Goal: Information Seeking & Learning: Check status

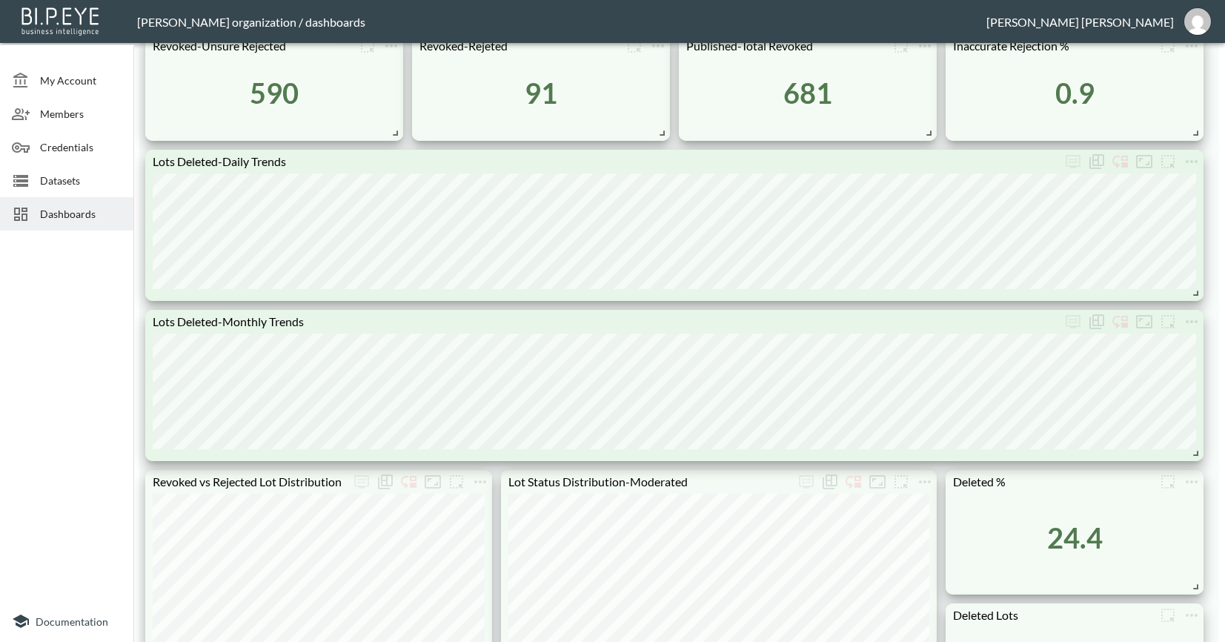
scroll to position [250, 0]
click at [58, 217] on span "Dashboards" at bounding box center [81, 214] width 82 height 16
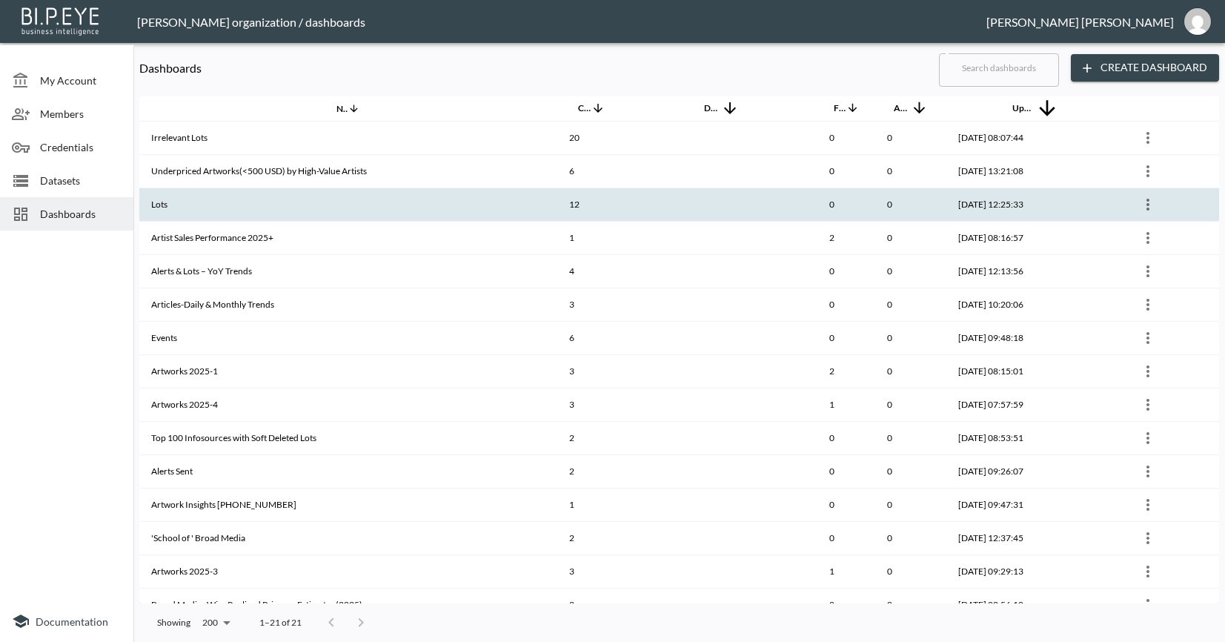
click at [270, 210] on th "Lots" at bounding box center [348, 204] width 418 height 33
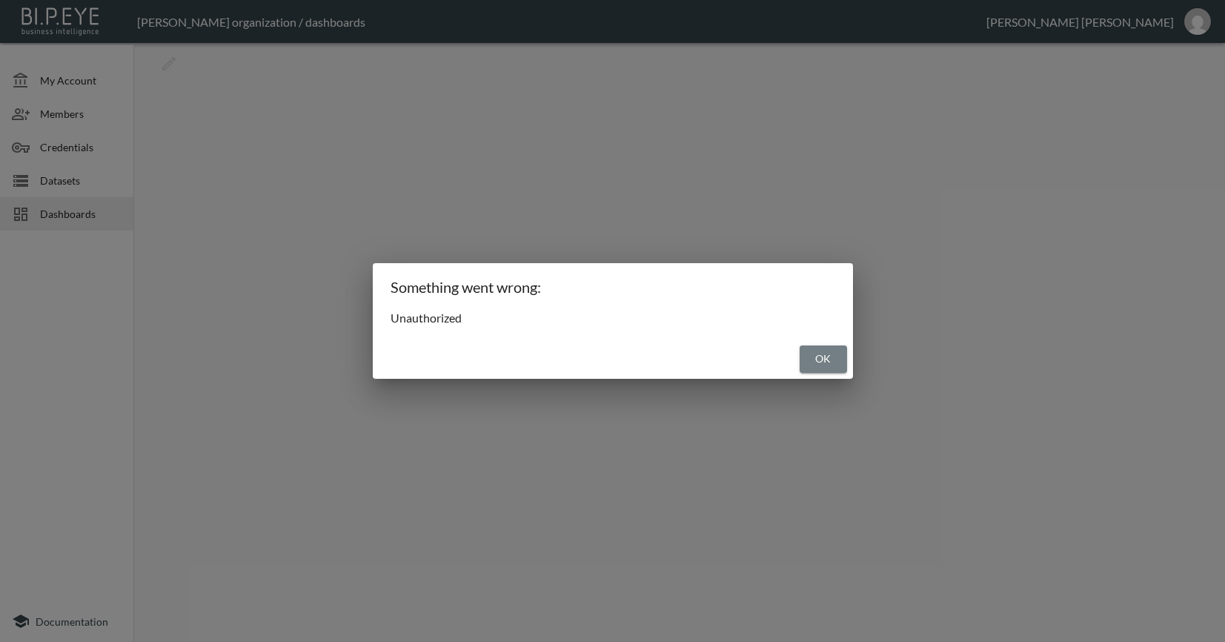
click at [826, 365] on button "OK" at bounding box center [822, 358] width 47 height 27
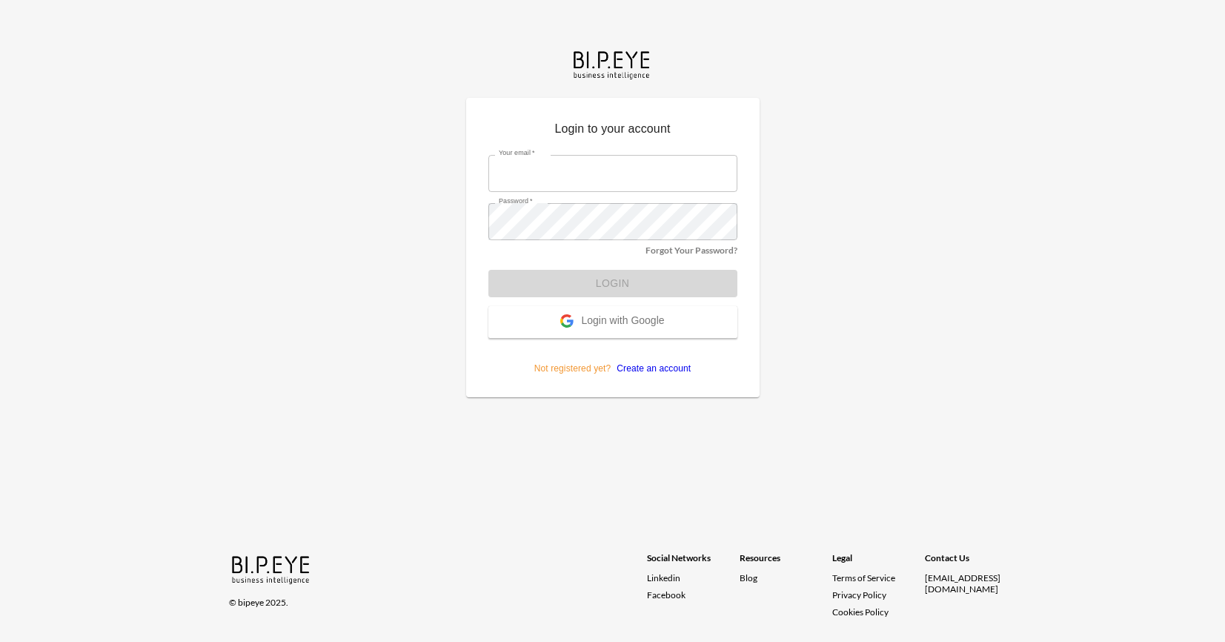
type input "nadia@mutualart.com"
click at [592, 240] on div "Forgot Your Password?" at bounding box center [612, 248] width 249 height 16
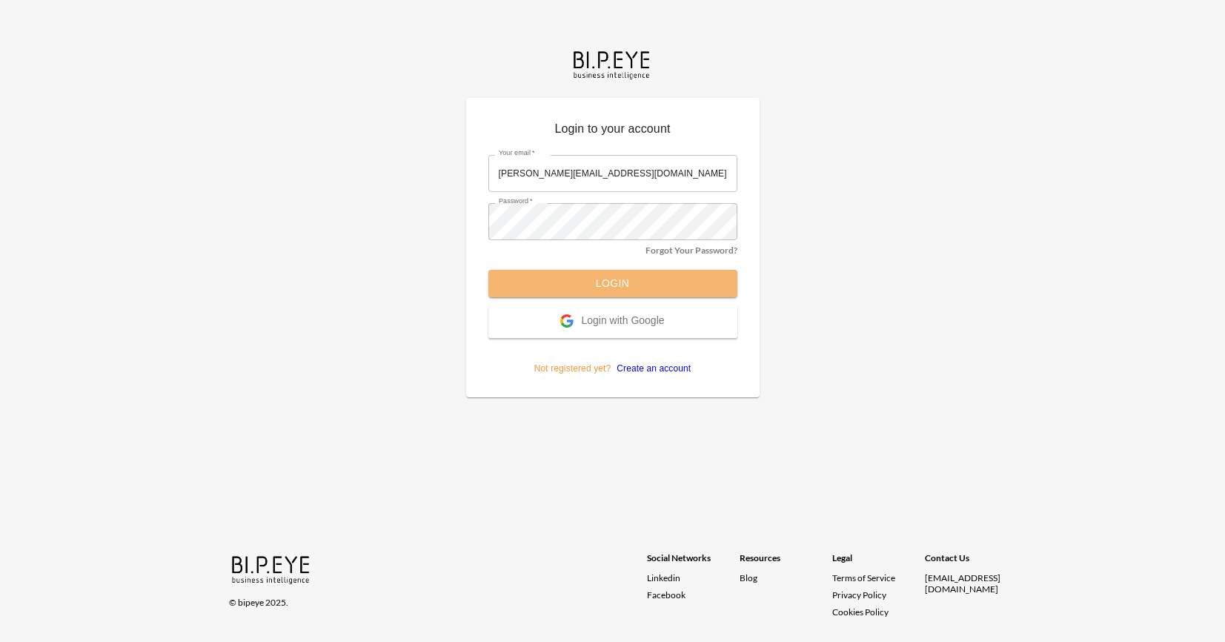
click at [603, 276] on button "Login" at bounding box center [612, 283] width 249 height 27
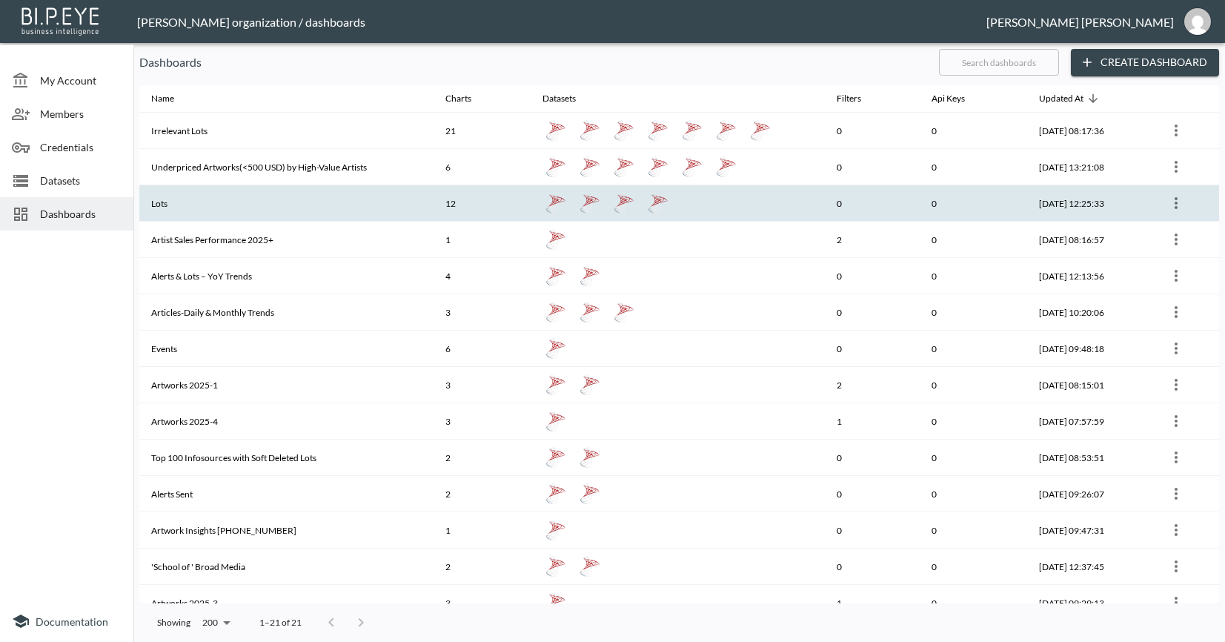
click at [197, 200] on th "Lots" at bounding box center [286, 203] width 294 height 36
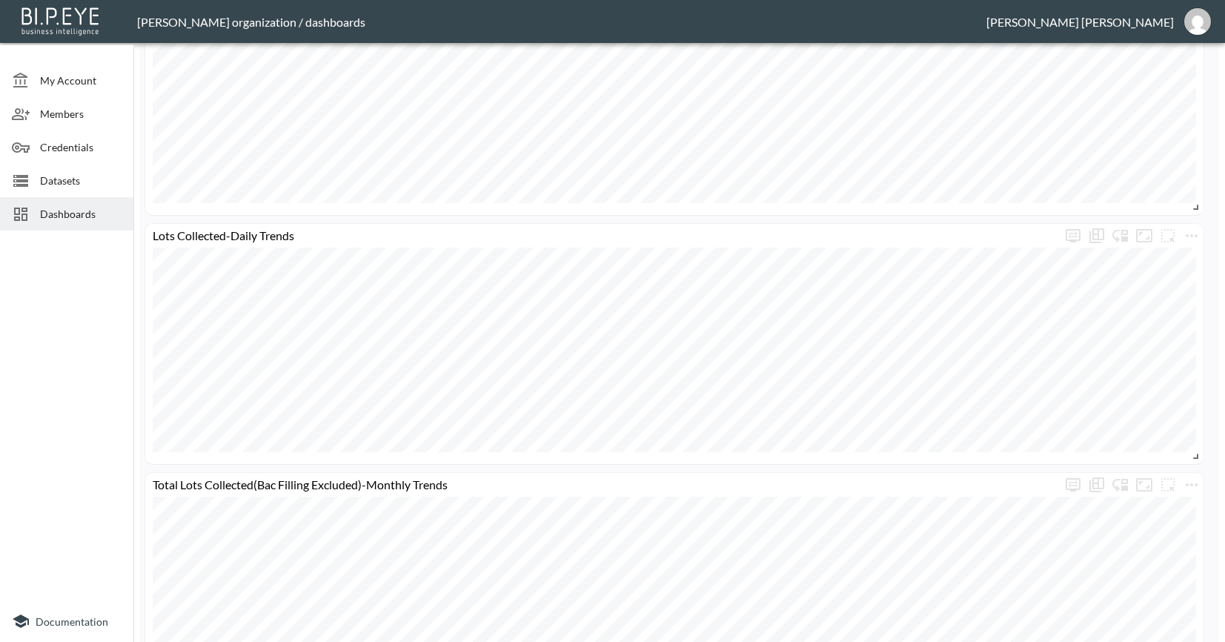
scroll to position [1704, 0]
click at [90, 204] on div "Dashboards" at bounding box center [66, 213] width 133 height 33
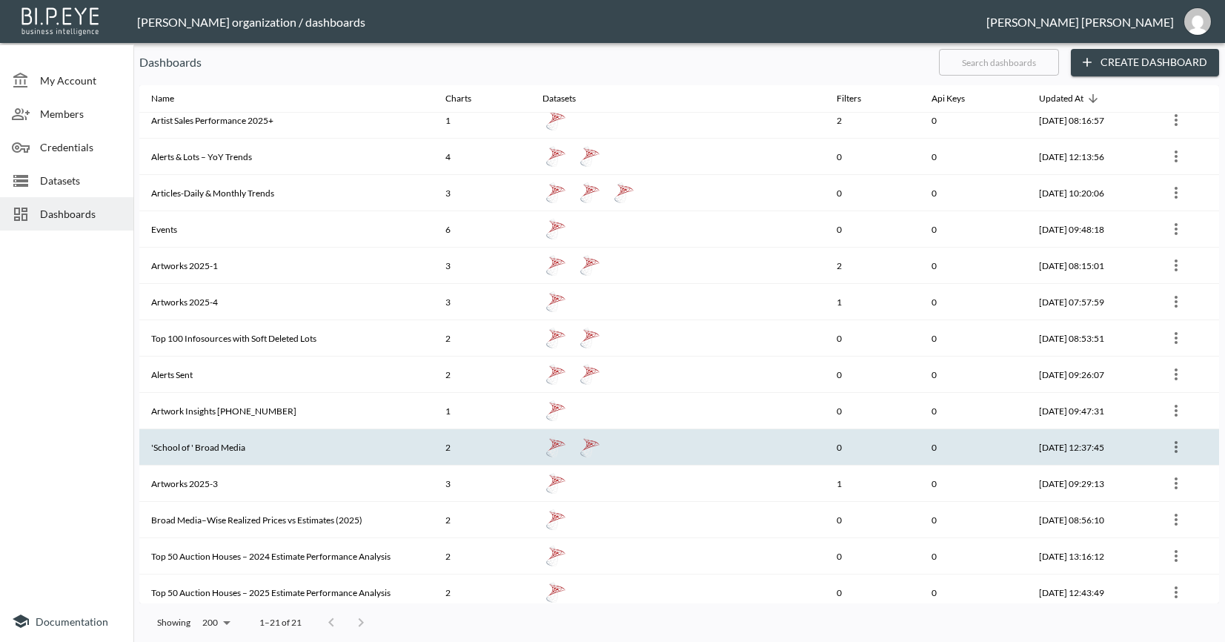
scroll to position [114, 0]
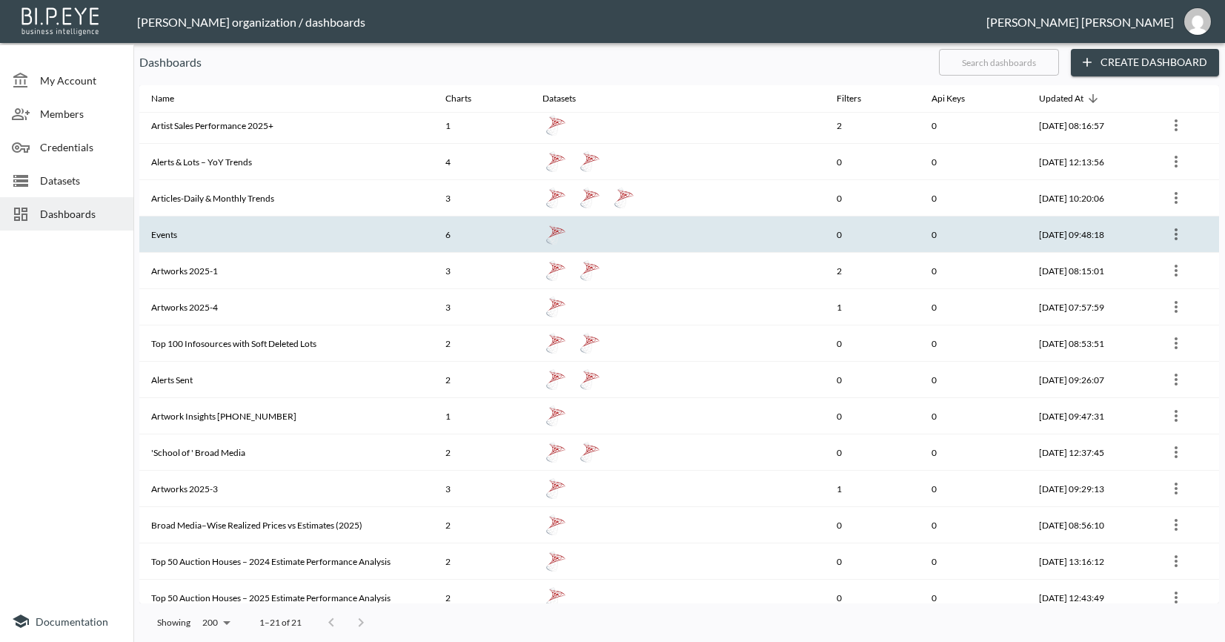
click at [245, 226] on th "Events" at bounding box center [286, 234] width 294 height 36
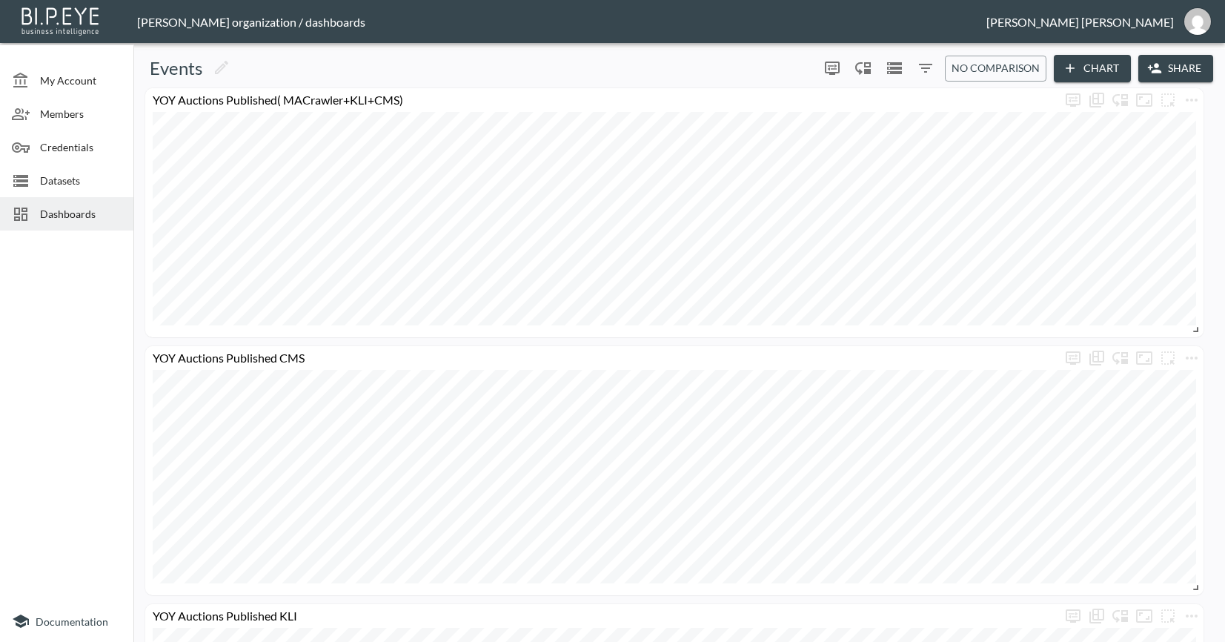
click at [931, 71] on icon "Filters" at bounding box center [926, 68] width 18 height 18
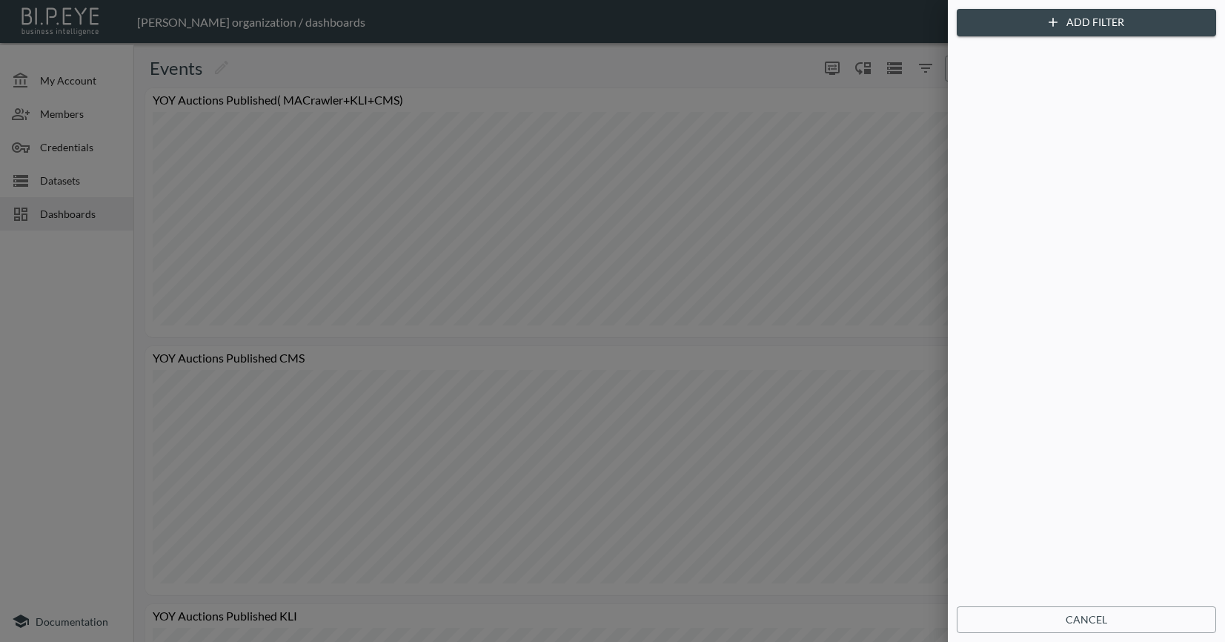
click at [766, 51] on div at bounding box center [612, 321] width 1225 height 642
drag, startPoint x: 1107, startPoint y: 614, endPoint x: 986, endPoint y: 193, distance: 438.5
click at [1107, 614] on button "Cancel" at bounding box center [1086, 619] width 259 height 27
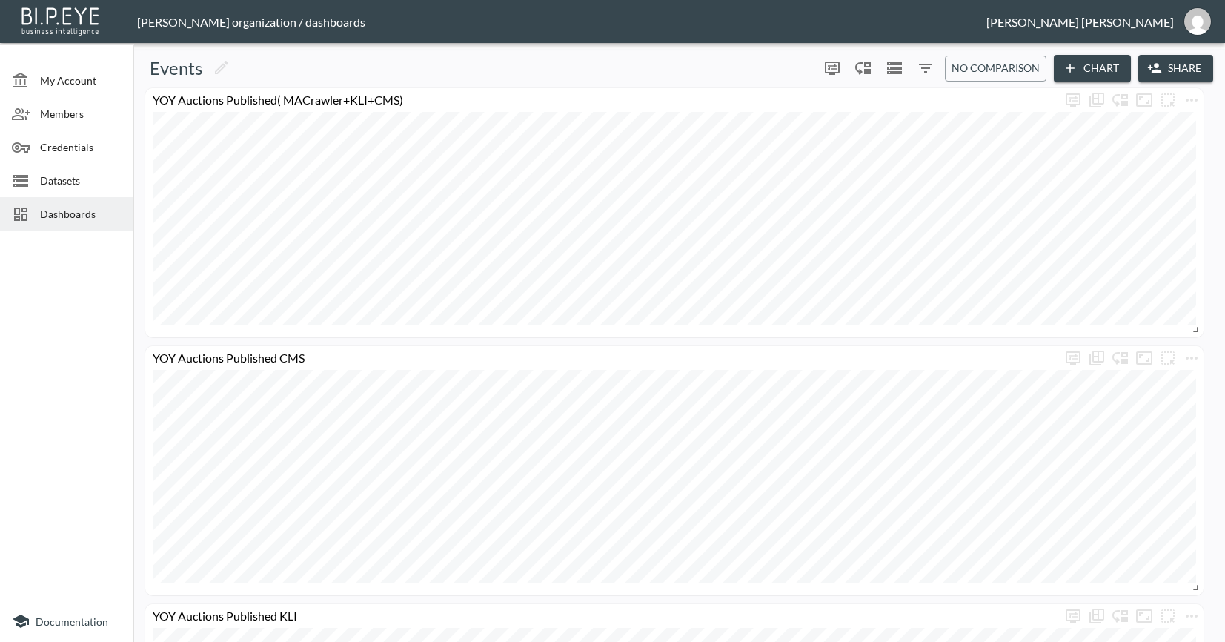
click at [1100, 64] on button "Chart" at bounding box center [1092, 68] width 77 height 27
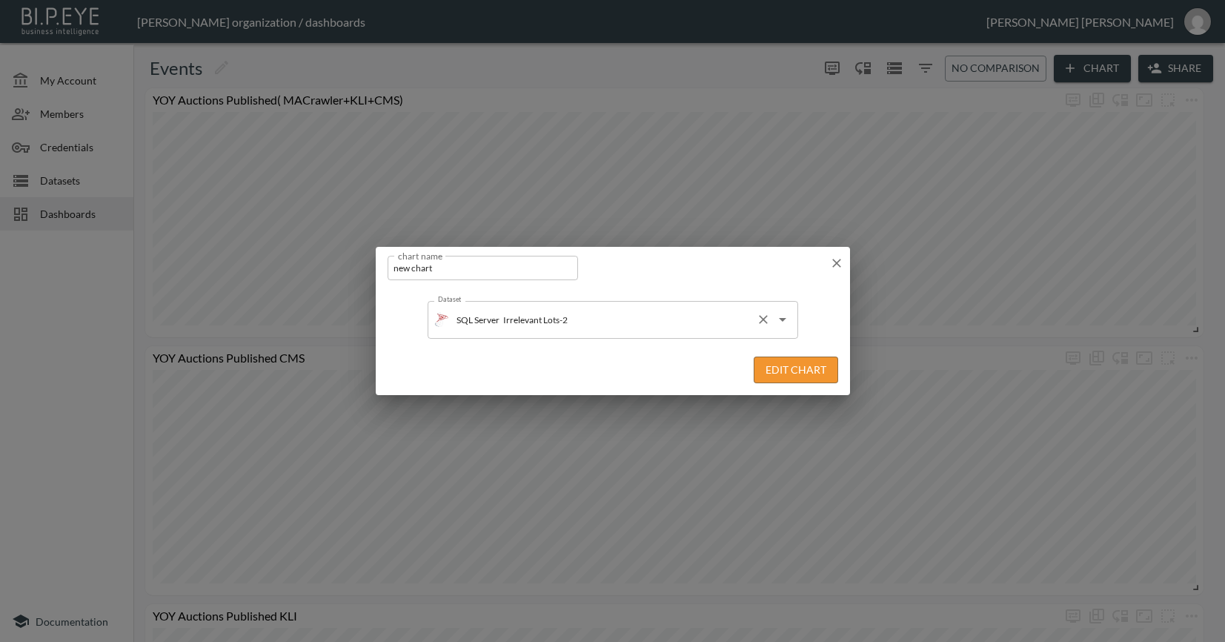
click at [611, 330] on input "Irrelevant Lots-2" at bounding box center [624, 319] width 250 height 24
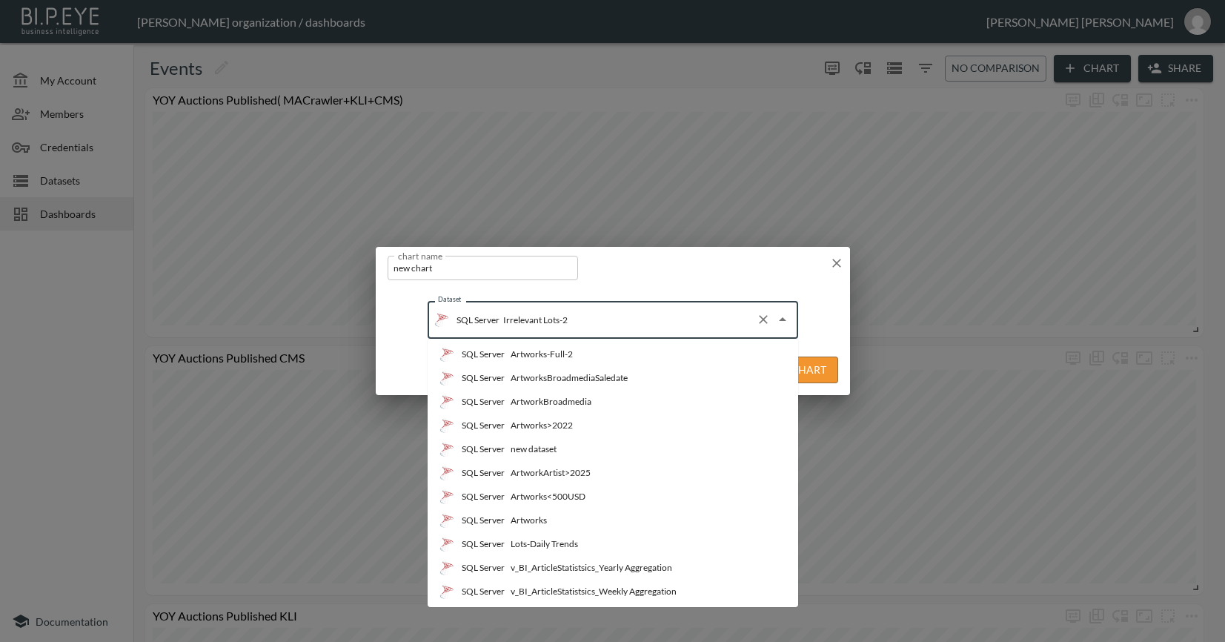
scroll to position [1688, 0]
click at [832, 259] on icon "button" at bounding box center [836, 263] width 9 height 9
